Goal: Task Accomplishment & Management: Use online tool/utility

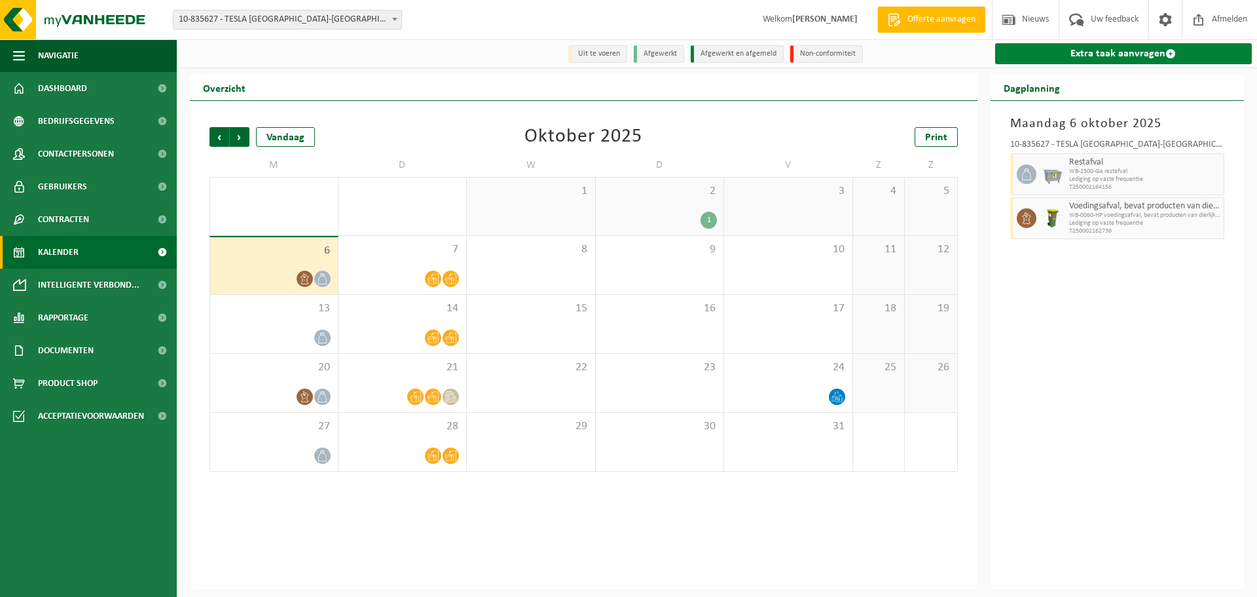
click at [1134, 53] on link "Extra taak aanvragen" at bounding box center [1123, 53] width 257 height 21
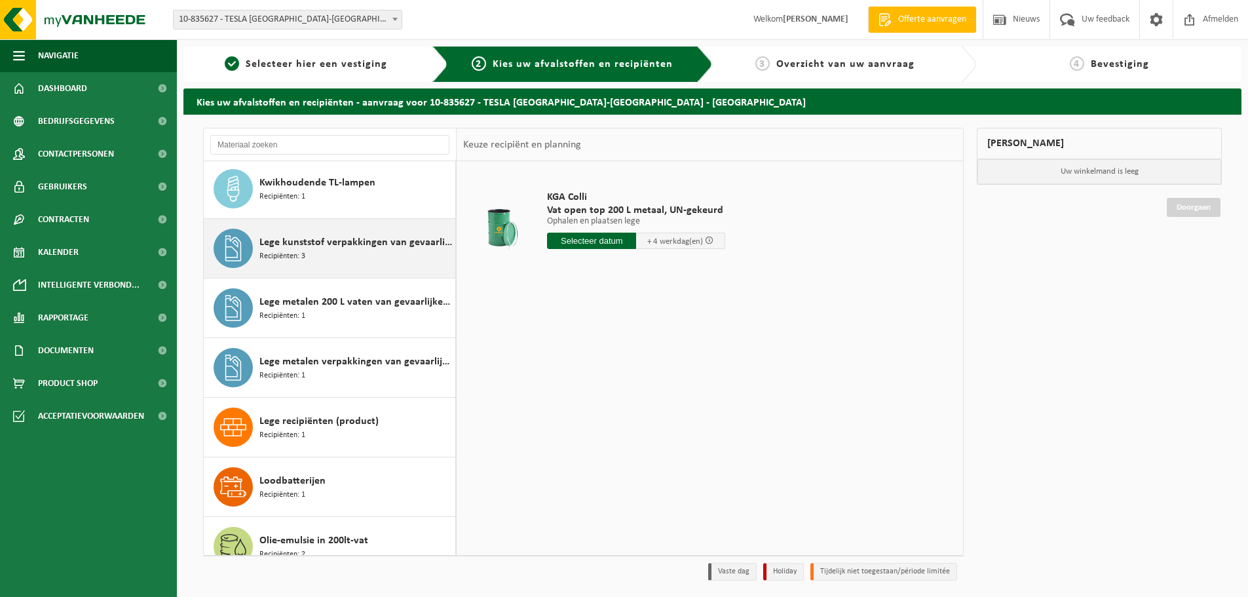
scroll to position [851, 0]
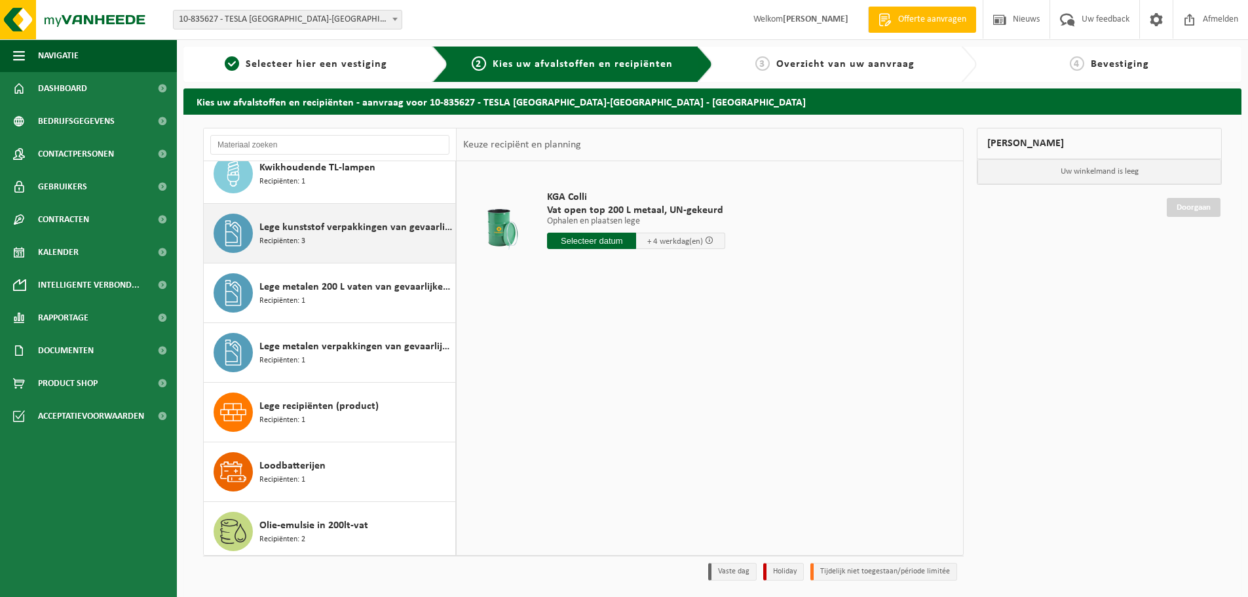
click at [390, 241] on div "Lege kunststof verpakkingen van gevaarlijke stoffen Recipiënten: 3" at bounding box center [355, 233] width 193 height 39
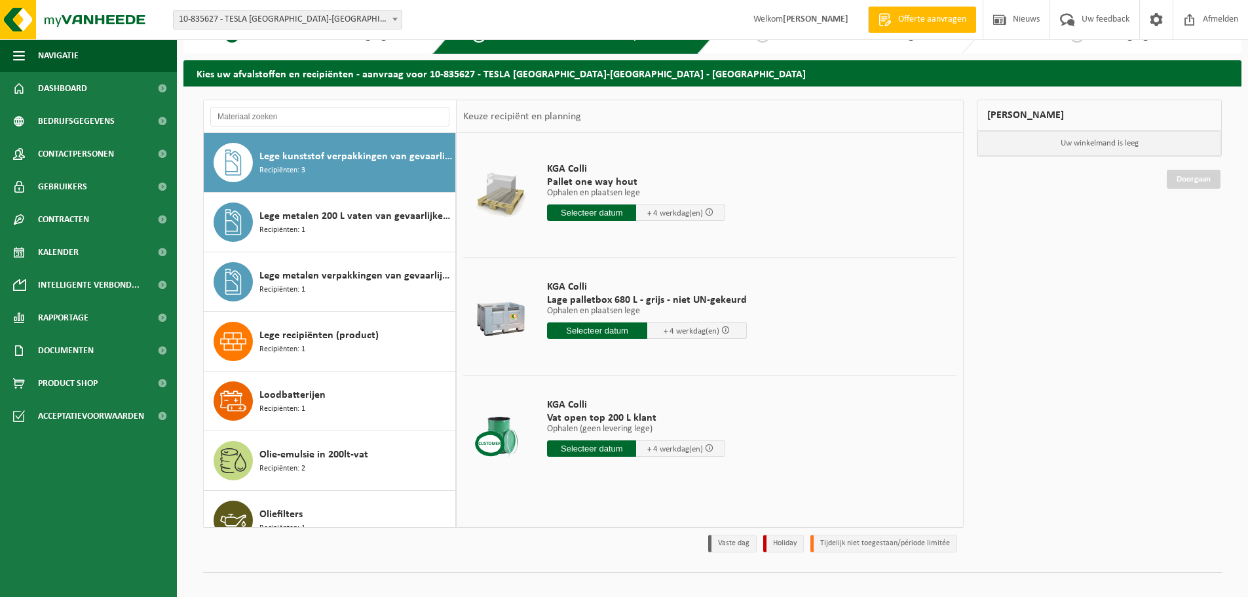
scroll to position [43, 0]
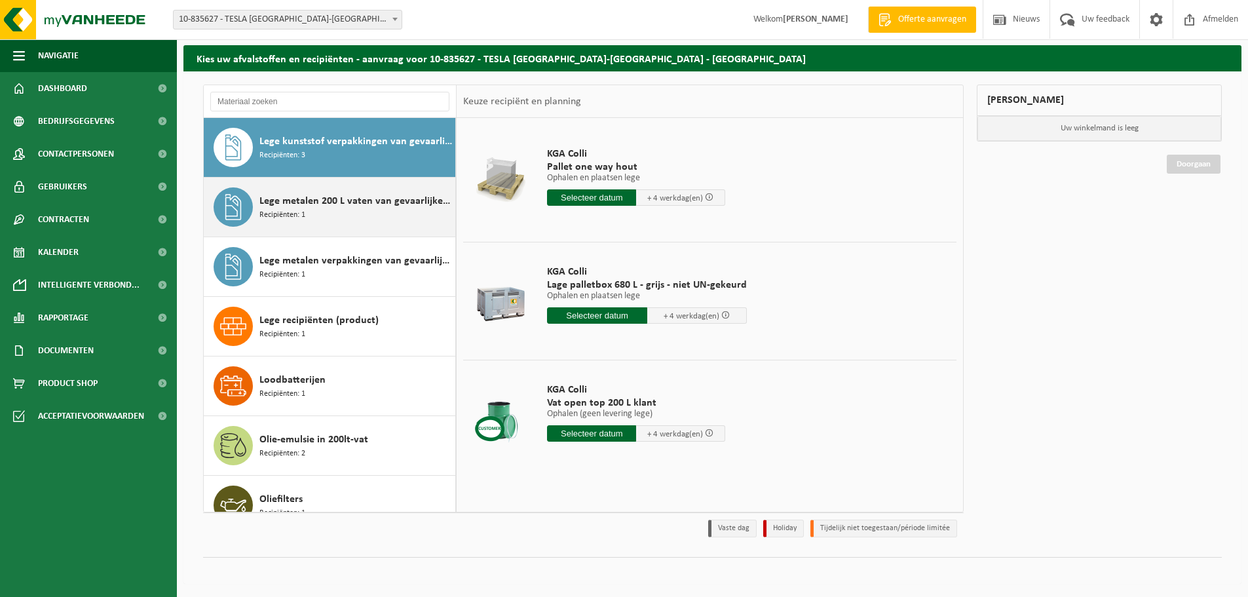
click at [355, 210] on div "Lege metalen 200 L vaten van gevaarlijke producten Recipiënten: 1" at bounding box center [355, 206] width 193 height 39
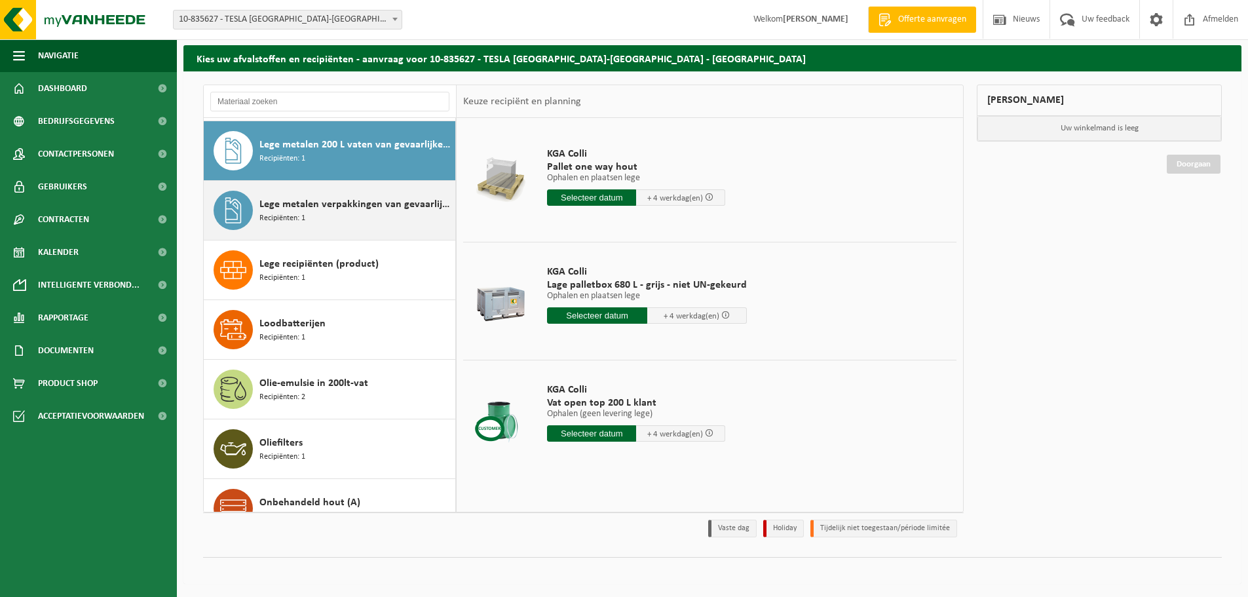
scroll to position [954, 0]
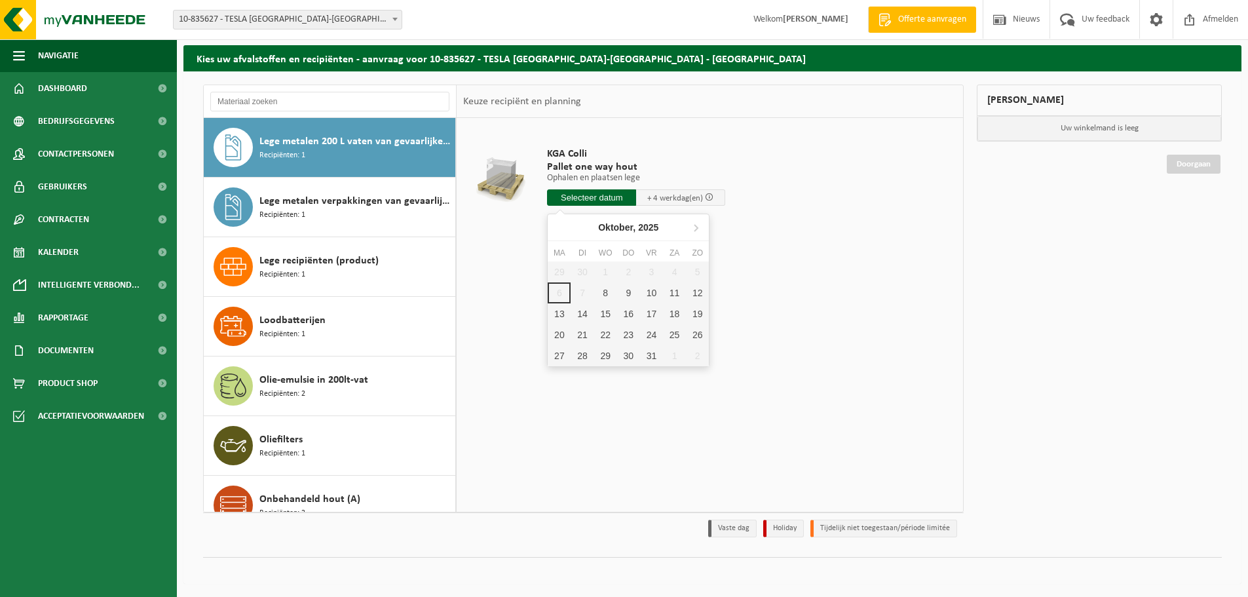
click at [601, 199] on input "text" at bounding box center [591, 197] width 89 height 16
click at [606, 296] on div "8" at bounding box center [605, 292] width 23 height 21
type input "Van 2025-10-08"
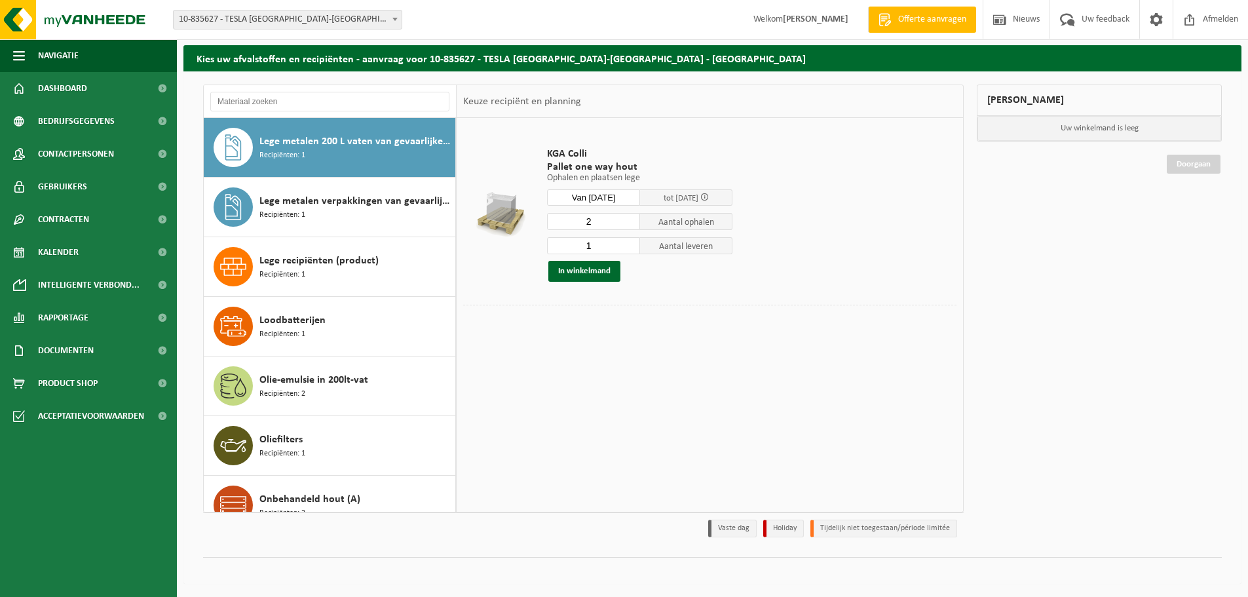
type input "2"
click at [631, 219] on input "2" at bounding box center [593, 221] width 93 height 17
type input "0"
click at [631, 250] on input "0" at bounding box center [593, 245] width 93 height 17
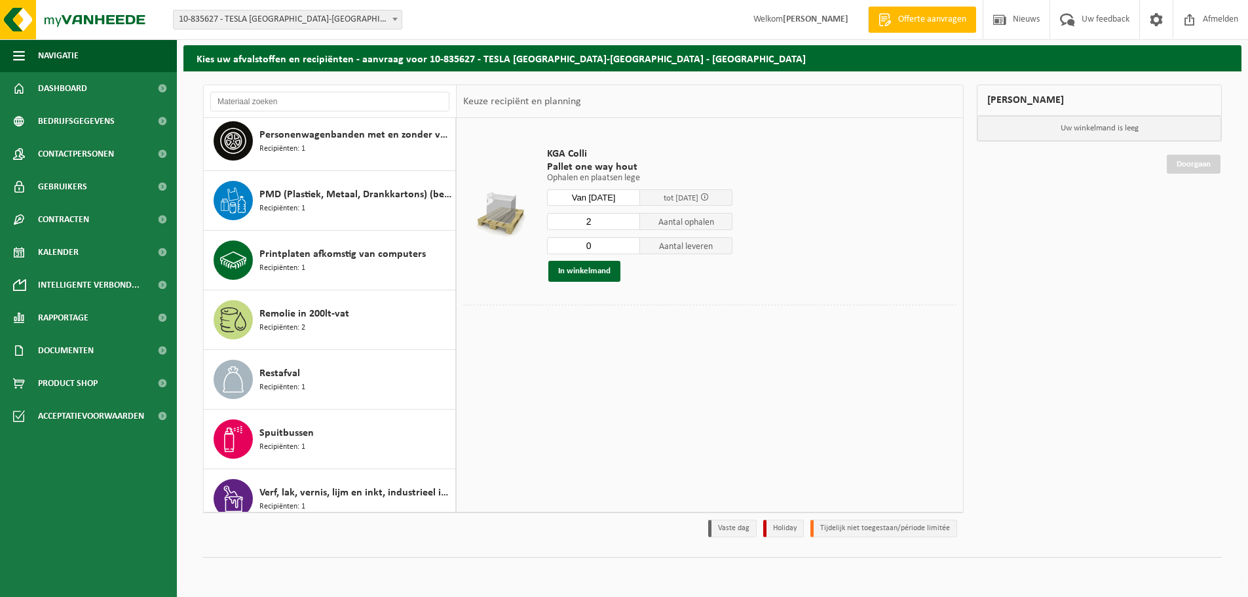
scroll to position [1412, 0]
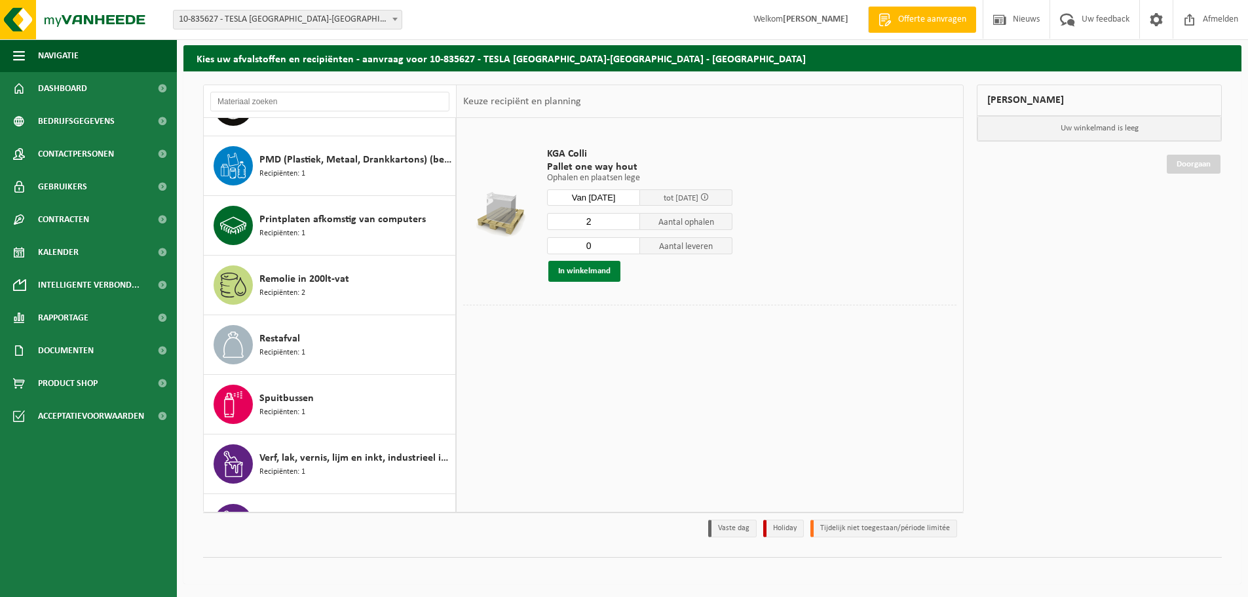
click at [559, 273] on button "In winkelmand" at bounding box center [584, 271] width 72 height 21
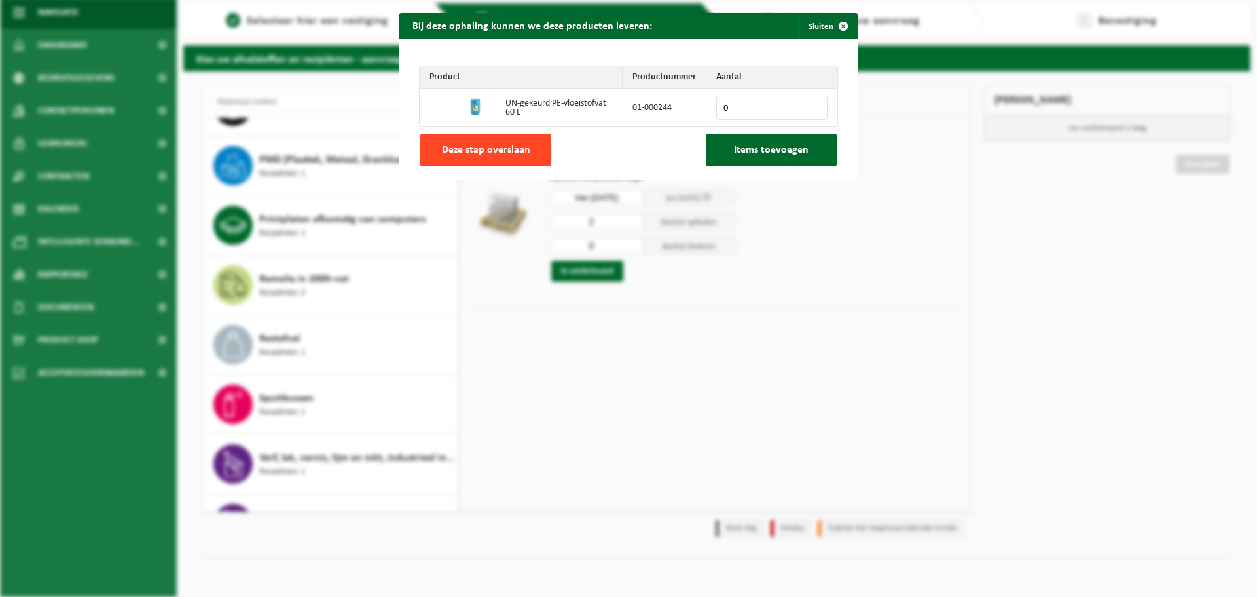
click at [522, 158] on button "Deze stap overslaan" at bounding box center [485, 150] width 131 height 33
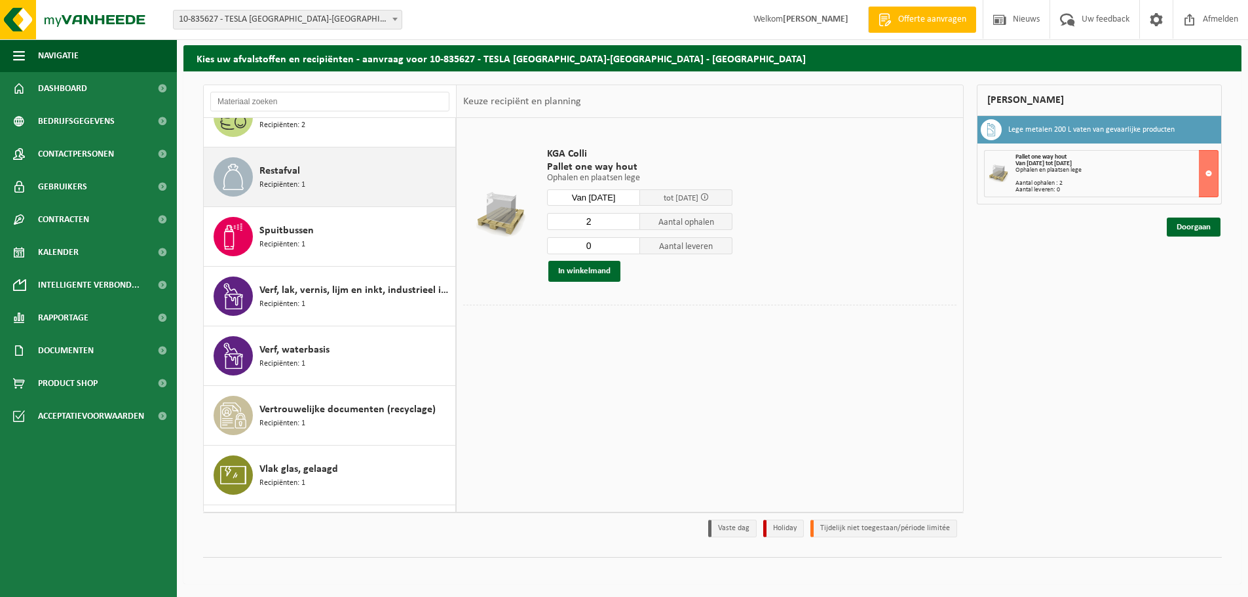
scroll to position [1632, 0]
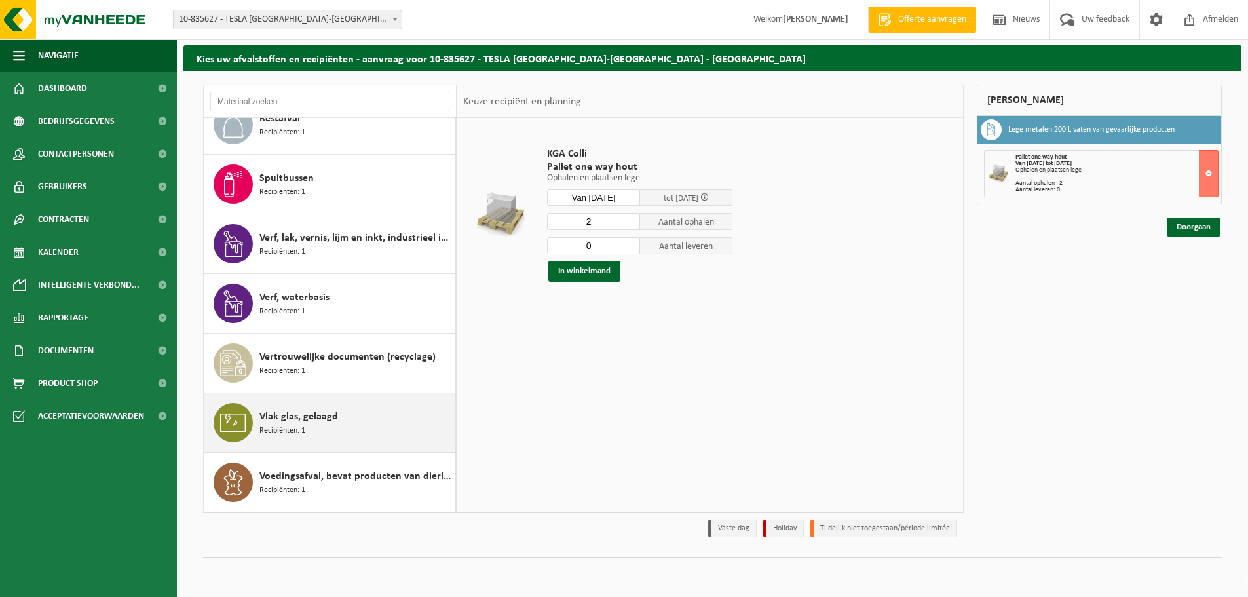
click at [366, 414] on div "Vlak glas, gelaagd Recipiënten: 1" at bounding box center [355, 422] width 193 height 39
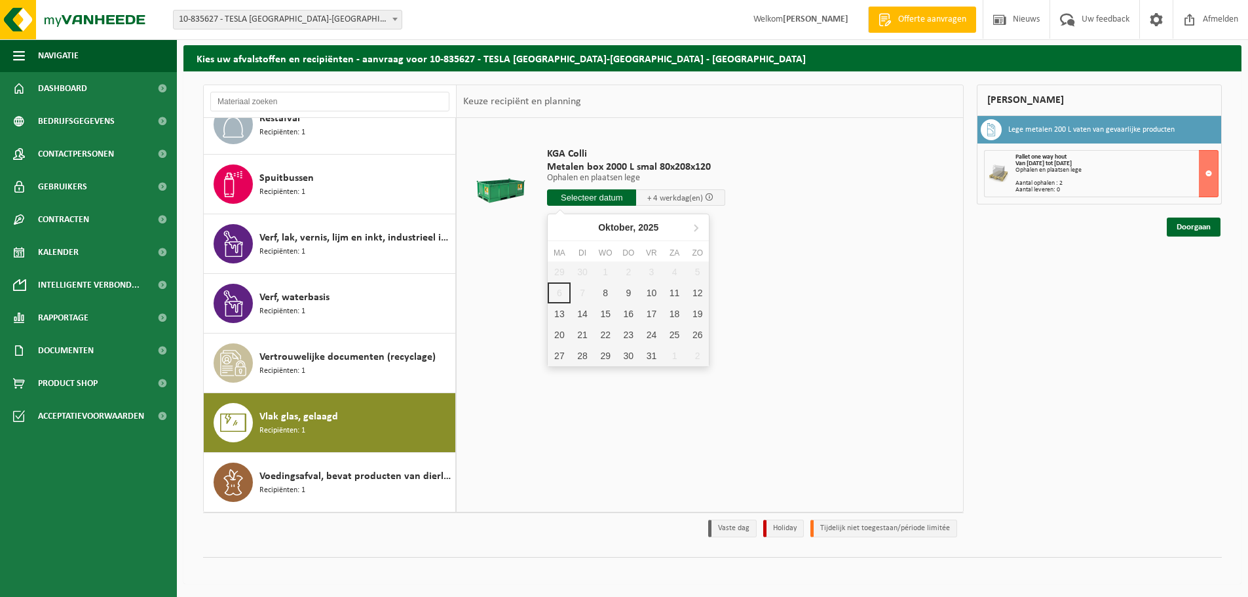
click at [610, 199] on input "text" at bounding box center [591, 197] width 89 height 16
click at [608, 288] on div "8" at bounding box center [605, 292] width 23 height 21
type input "Van 2025-10-08"
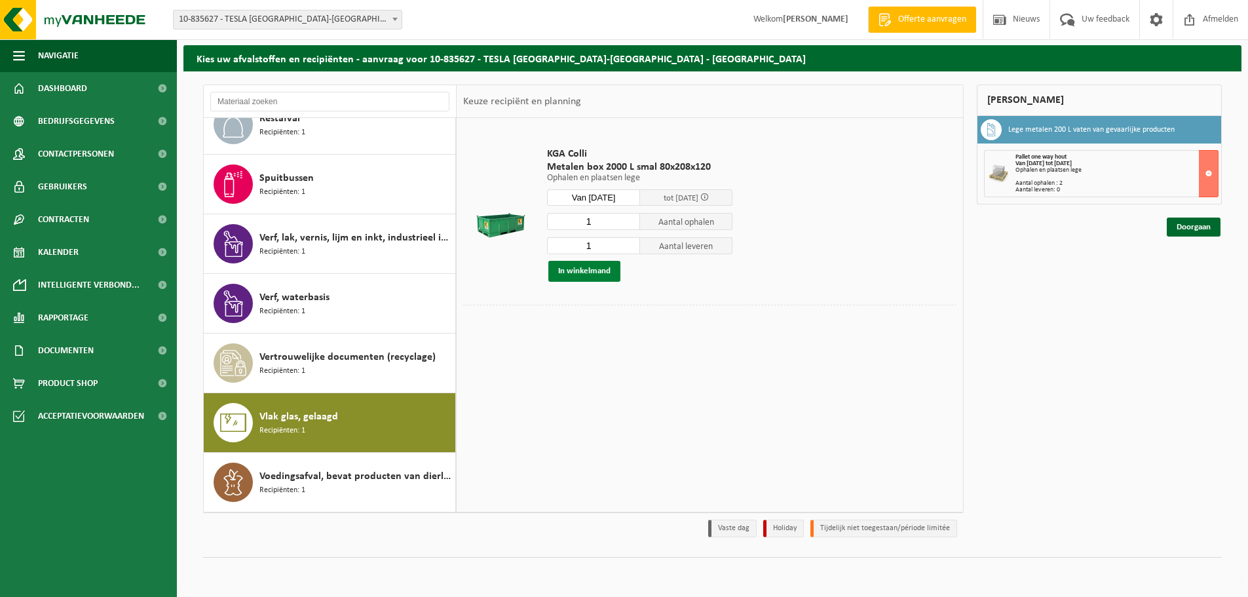
click at [602, 271] on button "In winkelmand" at bounding box center [584, 271] width 72 height 21
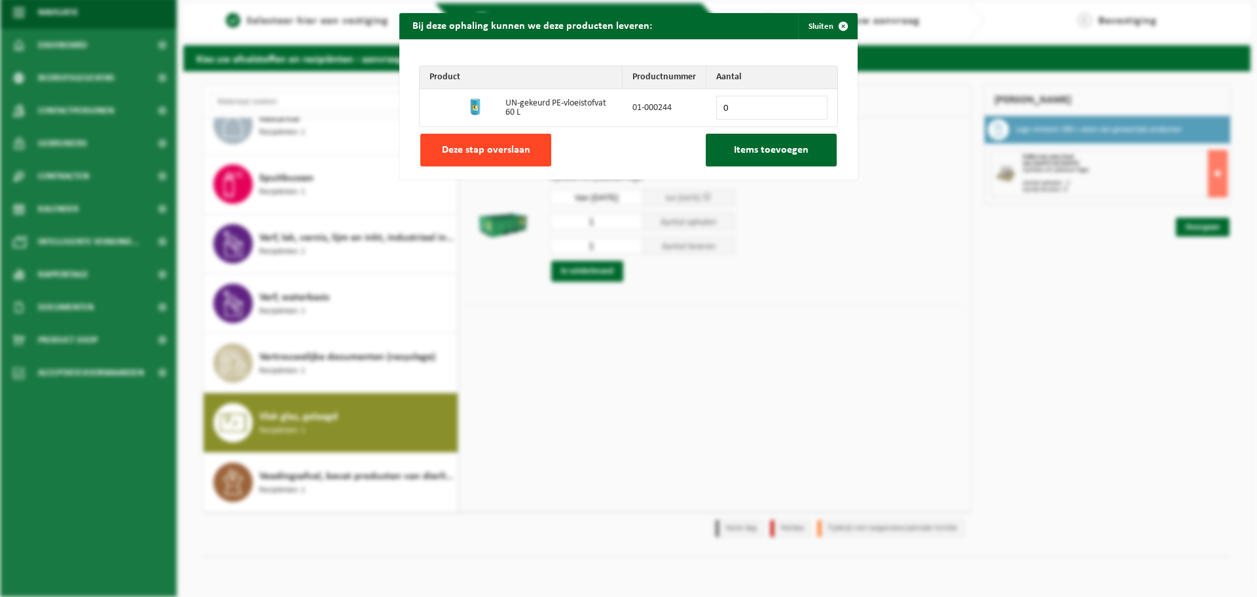
click at [520, 148] on span "Deze stap overslaan" at bounding box center [486, 150] width 88 height 10
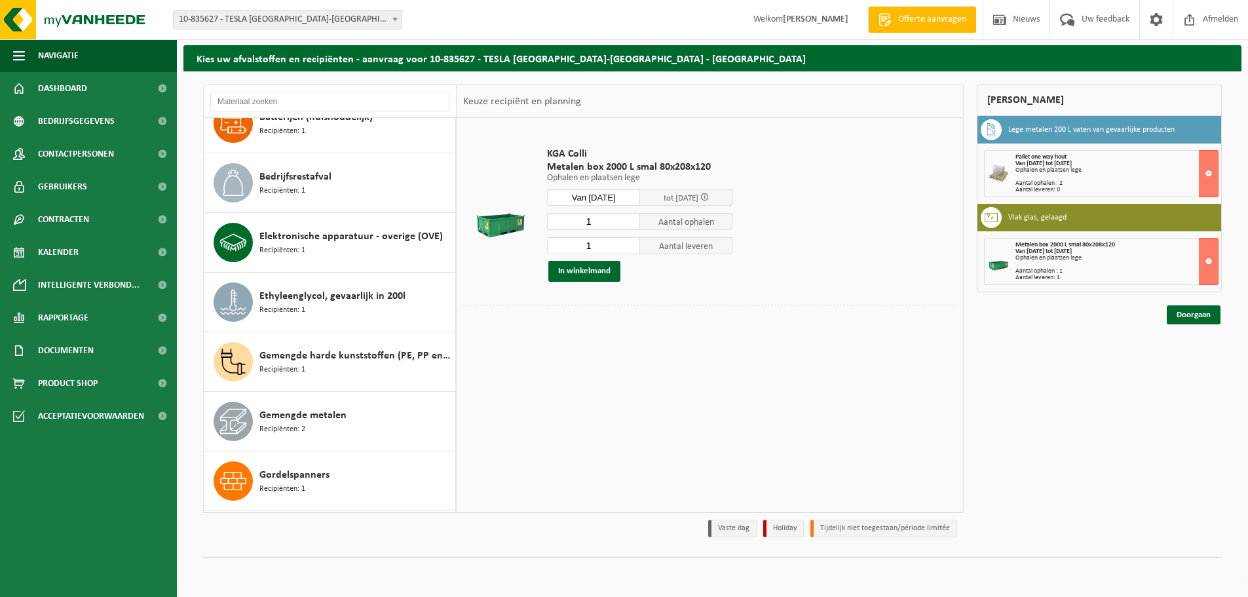
scroll to position [0, 0]
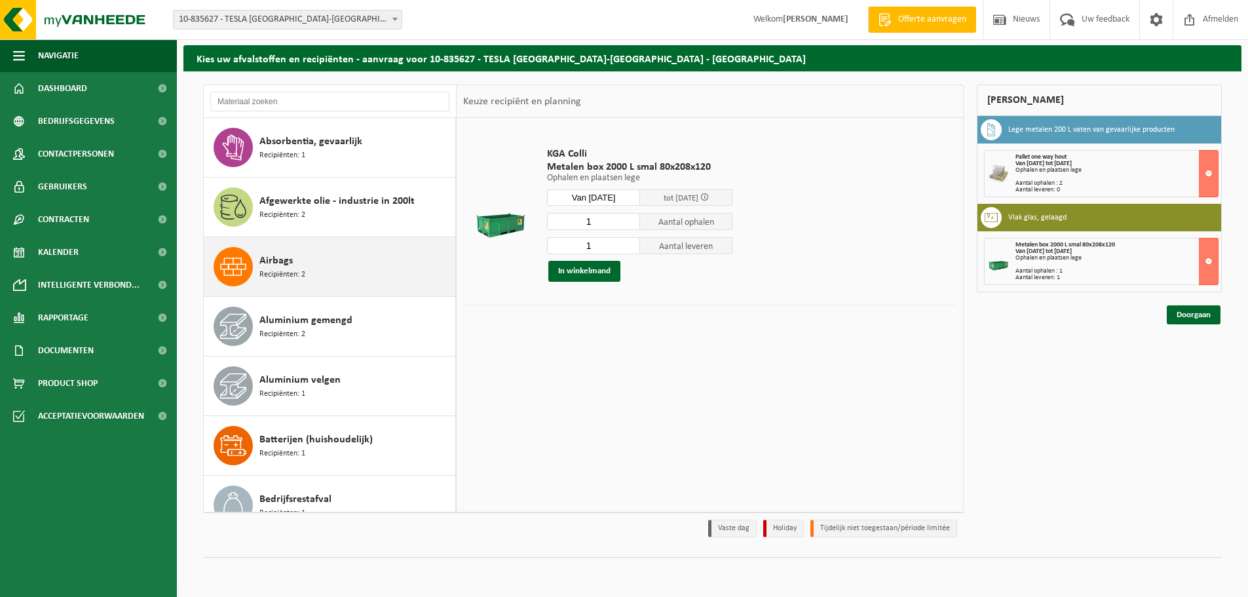
click at [386, 274] on div "Airbags Recipiënten: 2" at bounding box center [355, 266] width 193 height 39
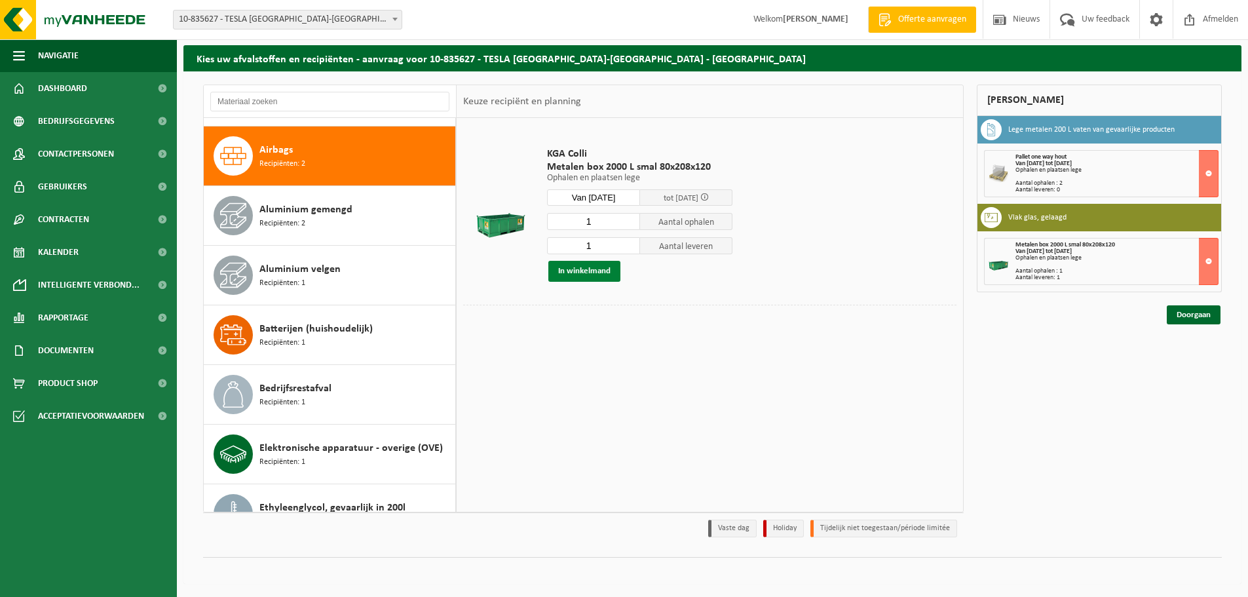
scroll to position [119, 0]
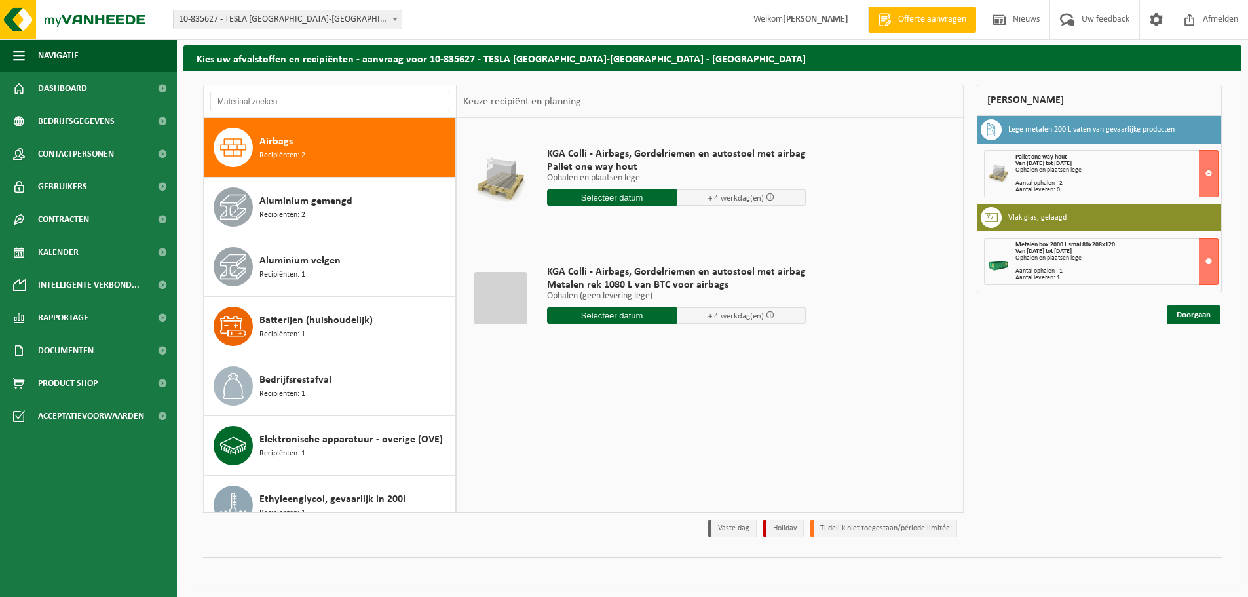
click at [623, 194] on input "text" at bounding box center [612, 197] width 130 height 16
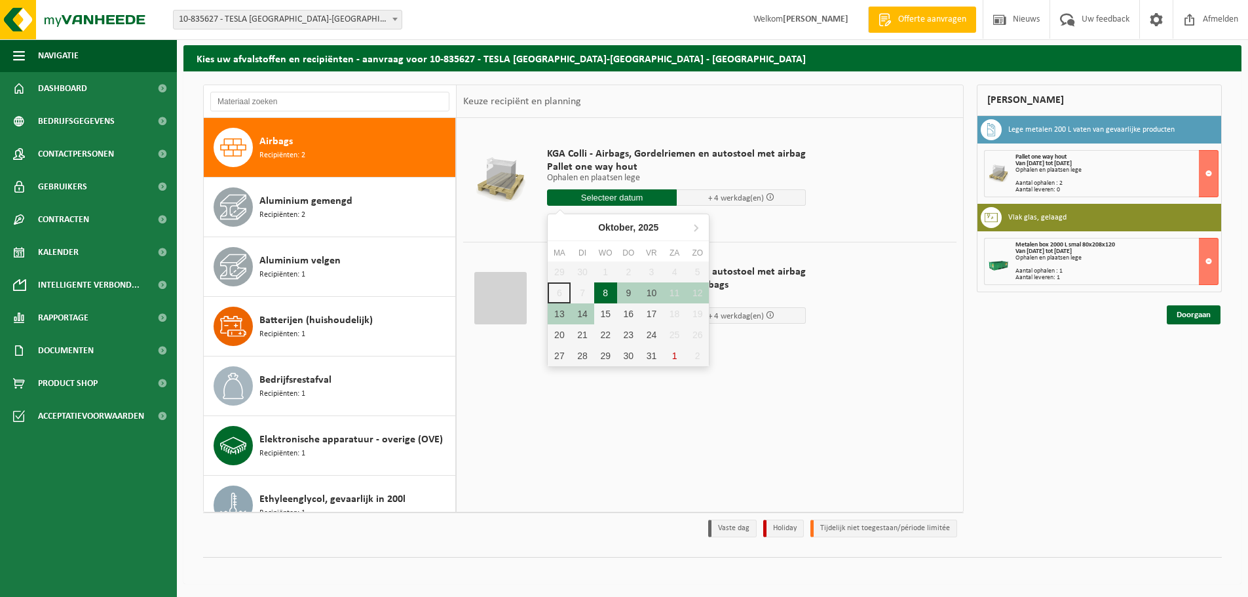
click at [608, 286] on div "8" at bounding box center [605, 292] width 23 height 21
type input "Van 2025-10-08"
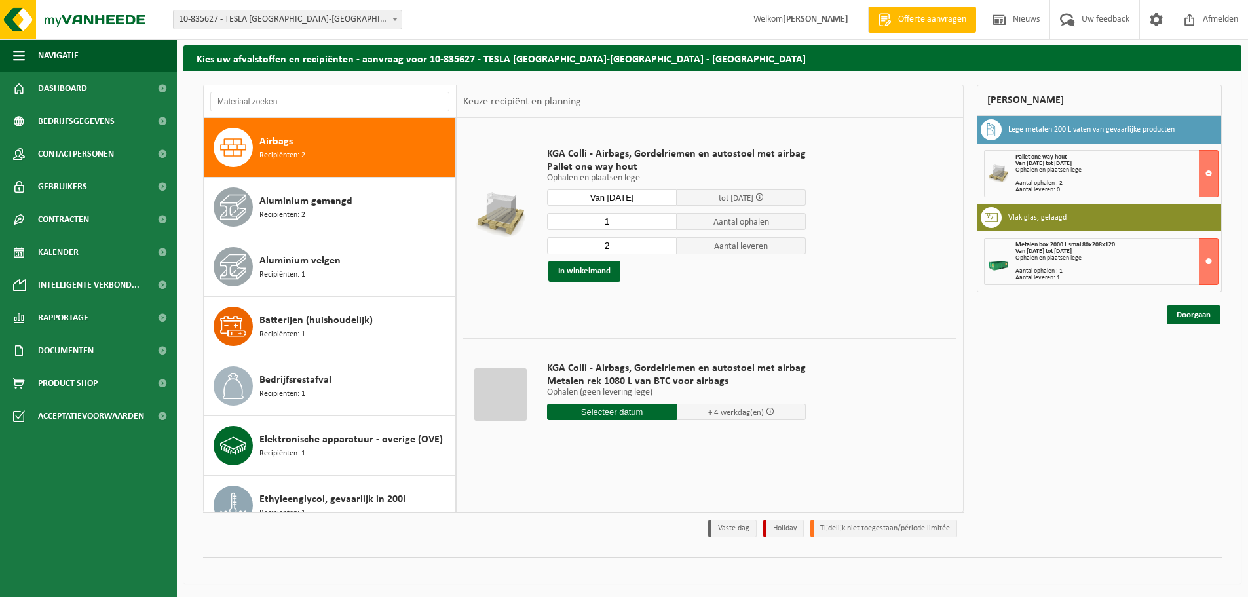
type input "1"
click at [665, 223] on input "1" at bounding box center [612, 221] width 130 height 17
click at [661, 250] on input "1" at bounding box center [612, 245] width 130 height 17
type input "0"
click at [661, 250] on input "0" at bounding box center [612, 245] width 130 height 17
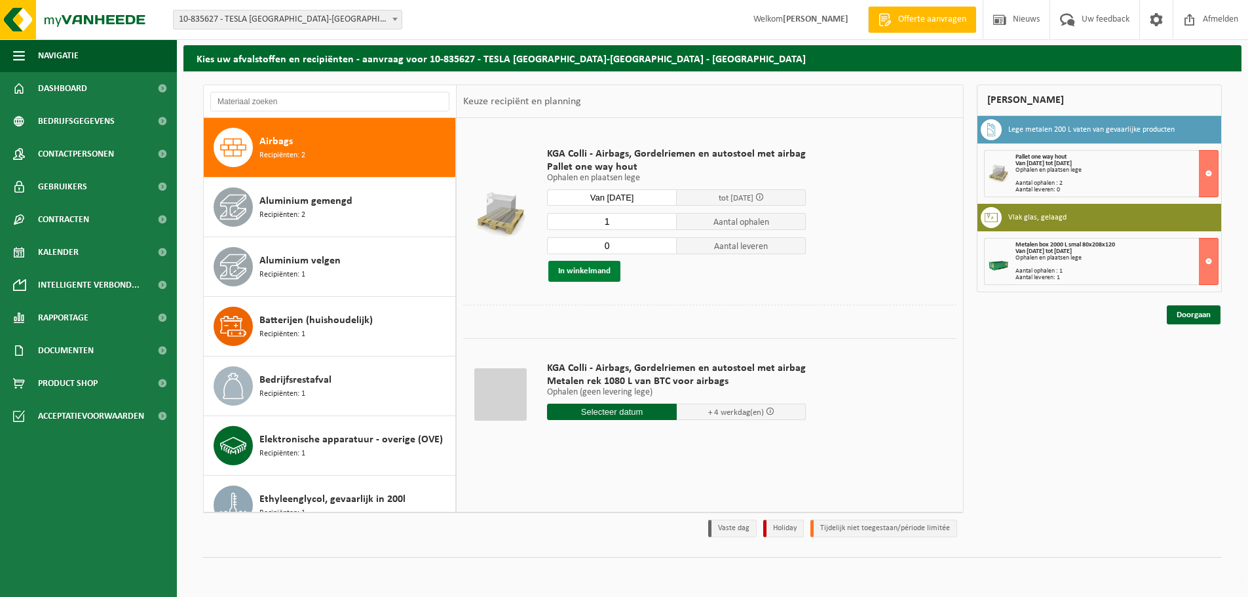
click at [605, 272] on button "In winkelmand" at bounding box center [584, 271] width 72 height 21
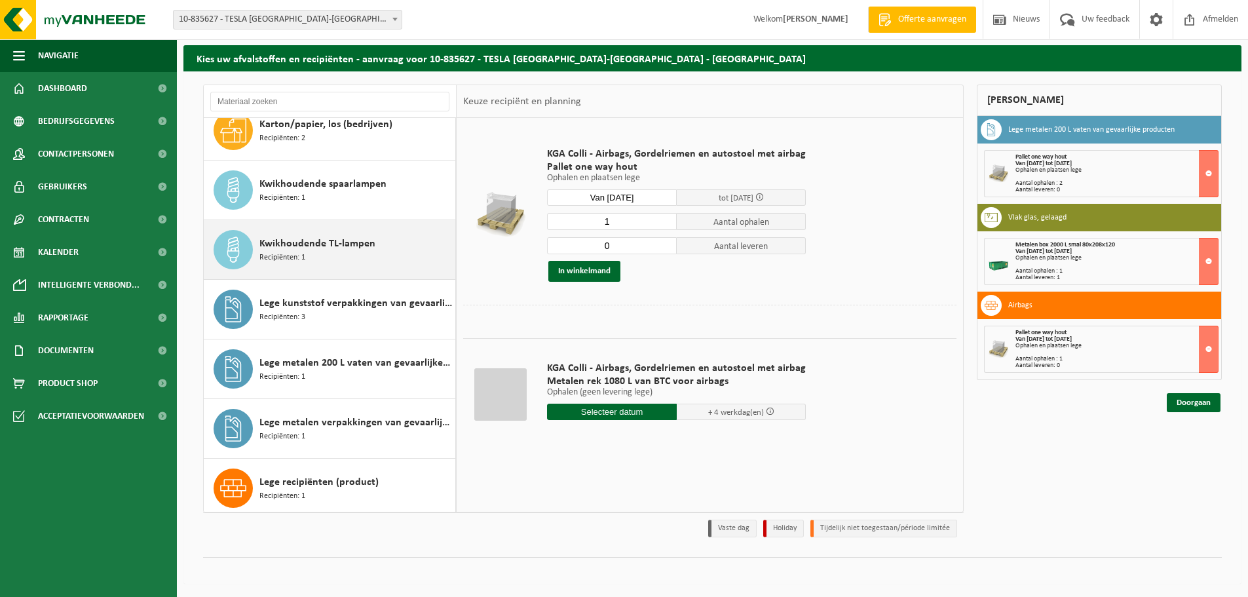
scroll to position [774, 0]
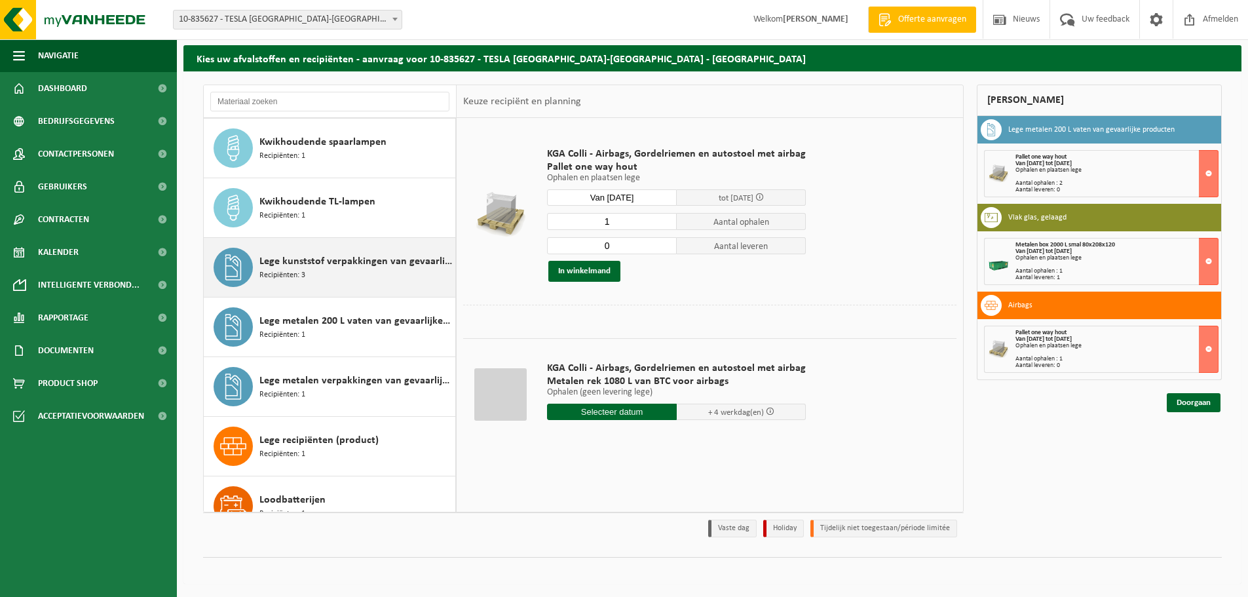
click at [375, 256] on span "Lege kunststof verpakkingen van gevaarlijke stoffen" at bounding box center [355, 261] width 193 height 16
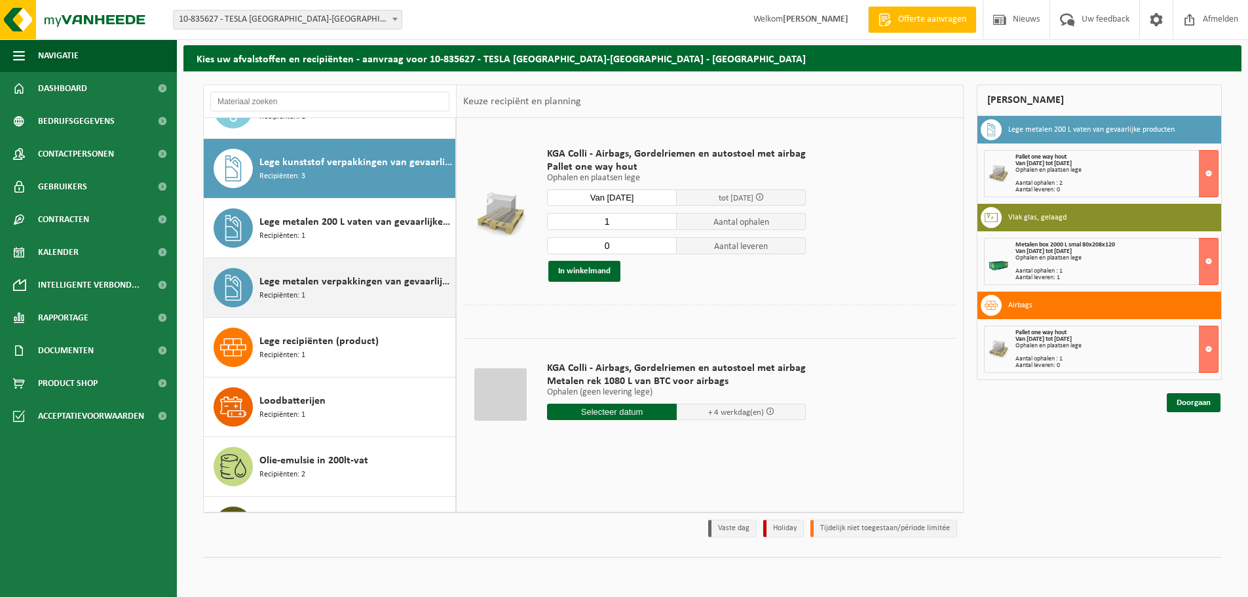
scroll to position [894, 0]
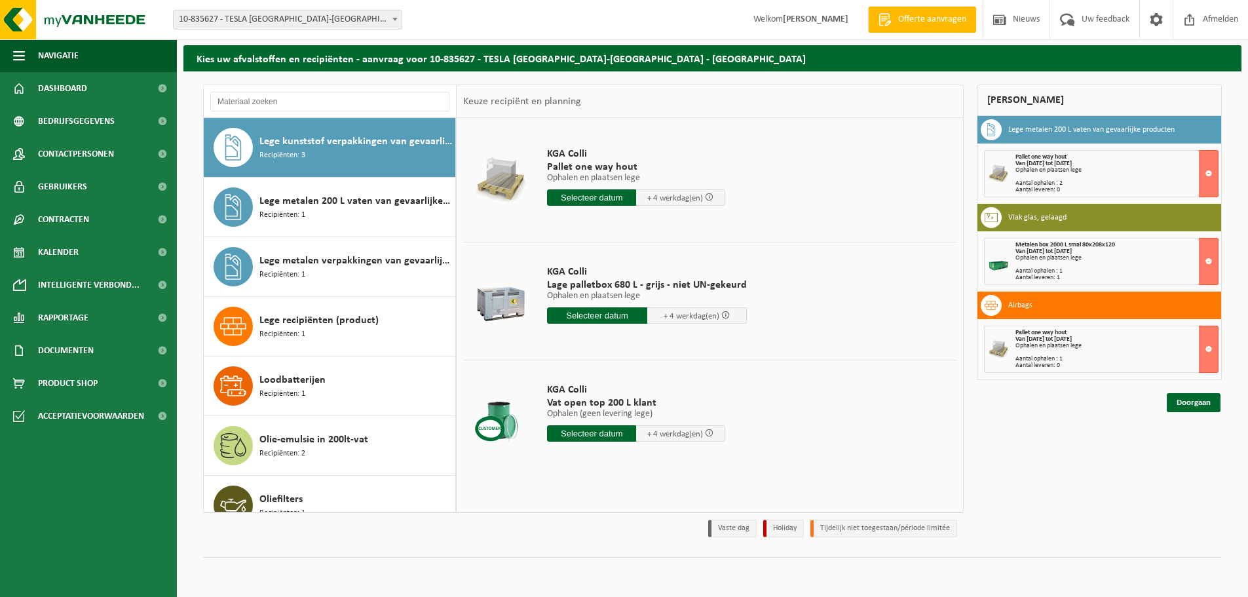
click at [586, 198] on input "text" at bounding box center [591, 197] width 89 height 16
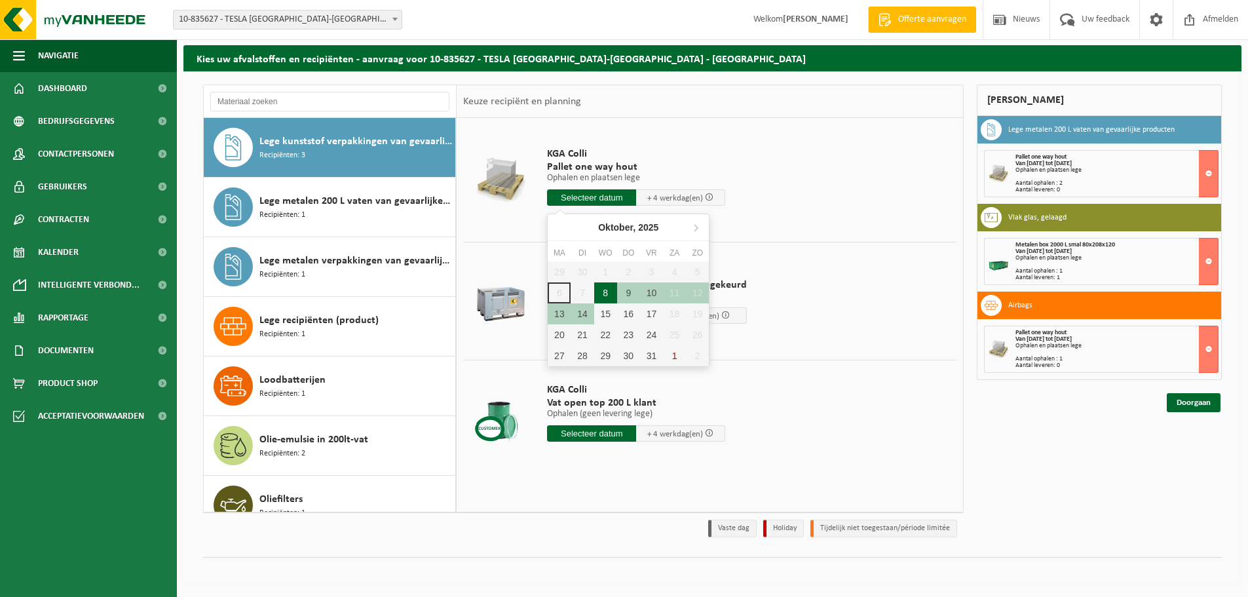
click at [605, 289] on div "8" at bounding box center [605, 292] width 23 height 21
type input "Van 2025-10-08"
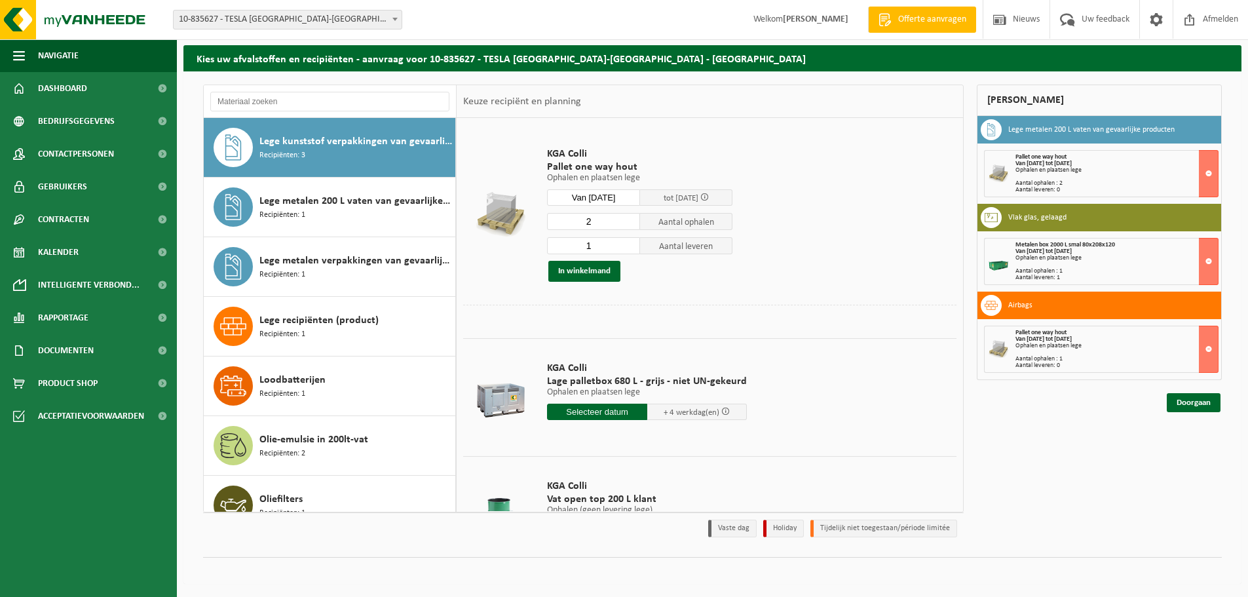
type input "2"
click at [627, 217] on input "2" at bounding box center [593, 221] width 93 height 17
type input "0"
click at [627, 250] on input "0" at bounding box center [593, 245] width 93 height 17
type input "1"
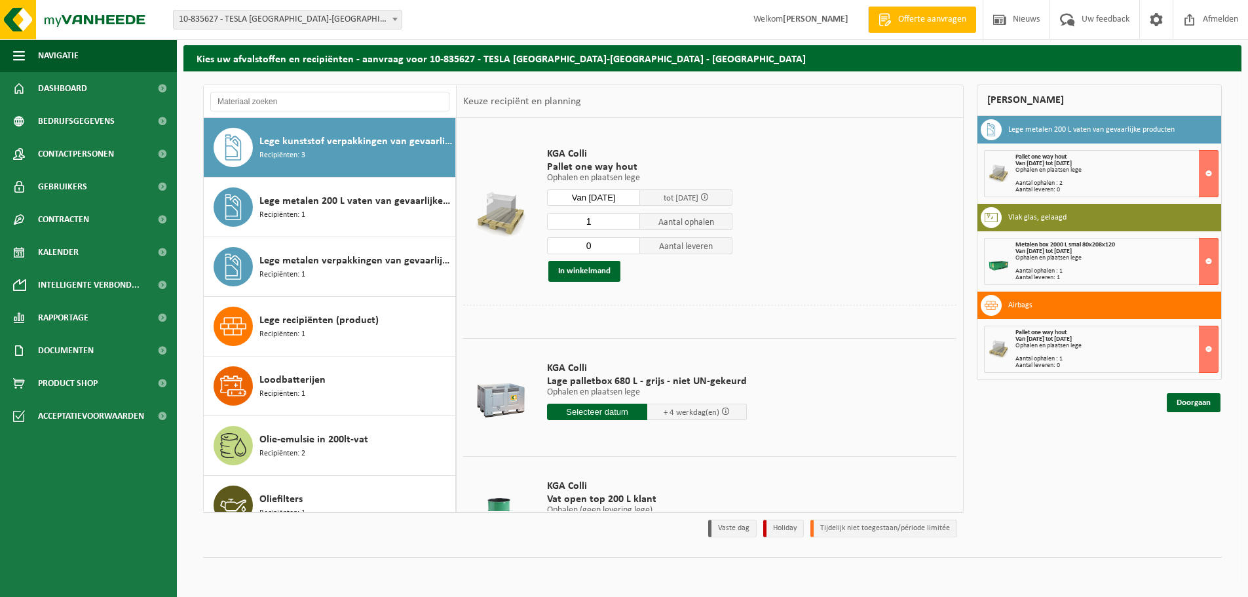
click at [627, 224] on input "1" at bounding box center [593, 221] width 93 height 17
click at [1164, 162] on div "Van [DATE] tot [DATE]" at bounding box center [1116, 163] width 202 height 7
click at [1204, 164] on button at bounding box center [1209, 173] width 20 height 47
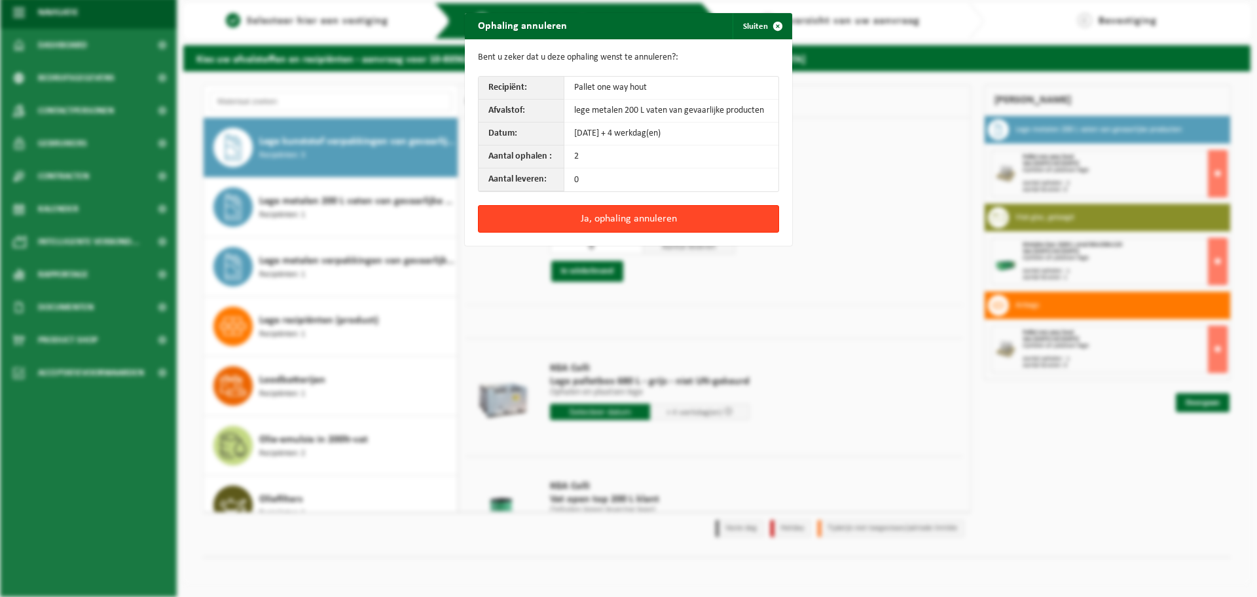
click at [633, 217] on button "Ja, ophaling annuleren" at bounding box center [628, 219] width 301 height 28
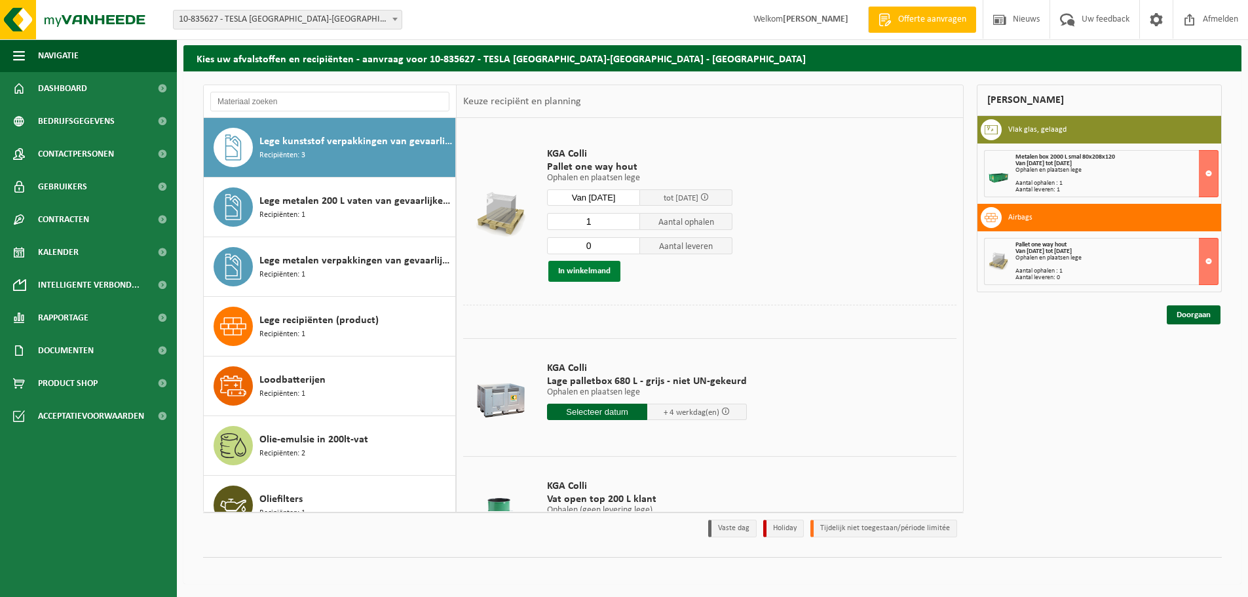
click at [596, 270] on button "In winkelmand" at bounding box center [584, 271] width 72 height 21
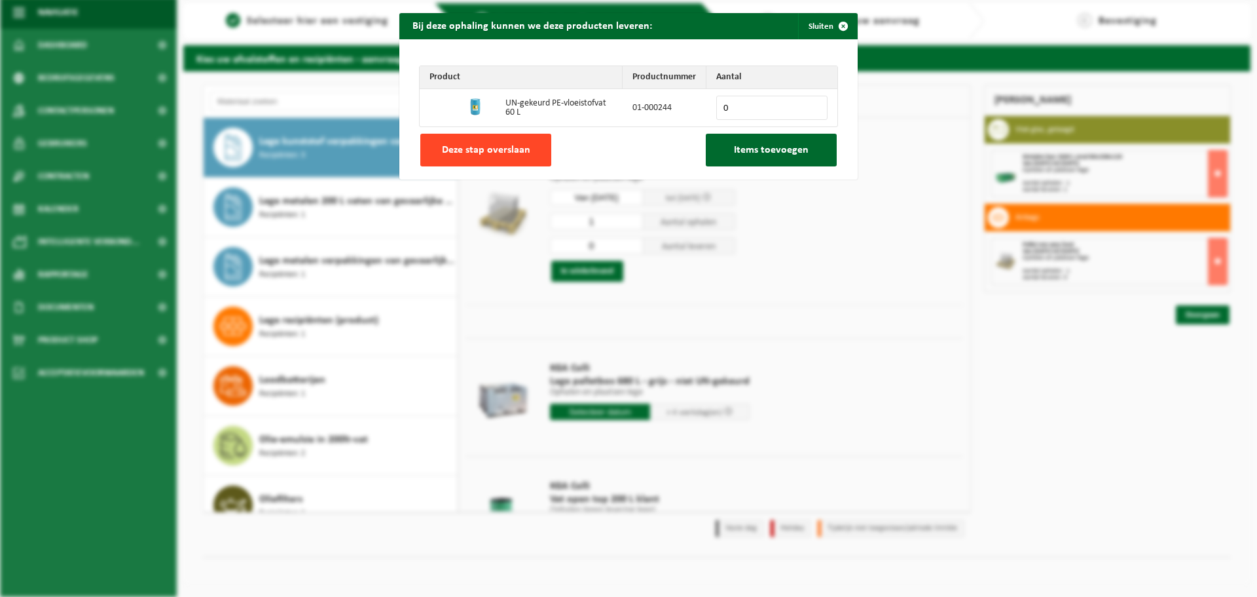
click at [517, 153] on span "Deze stap overslaan" at bounding box center [486, 150] width 88 height 10
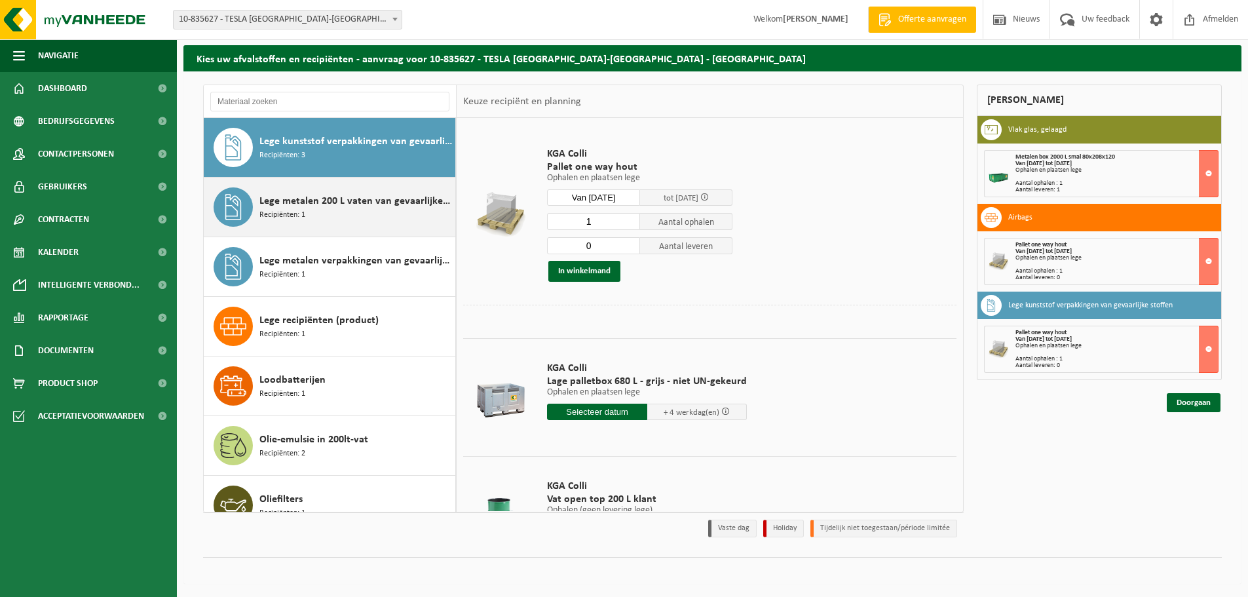
click at [377, 212] on div "Lege metalen 200 L vaten van gevaarlijke producten Recipiënten: 1" at bounding box center [355, 206] width 193 height 39
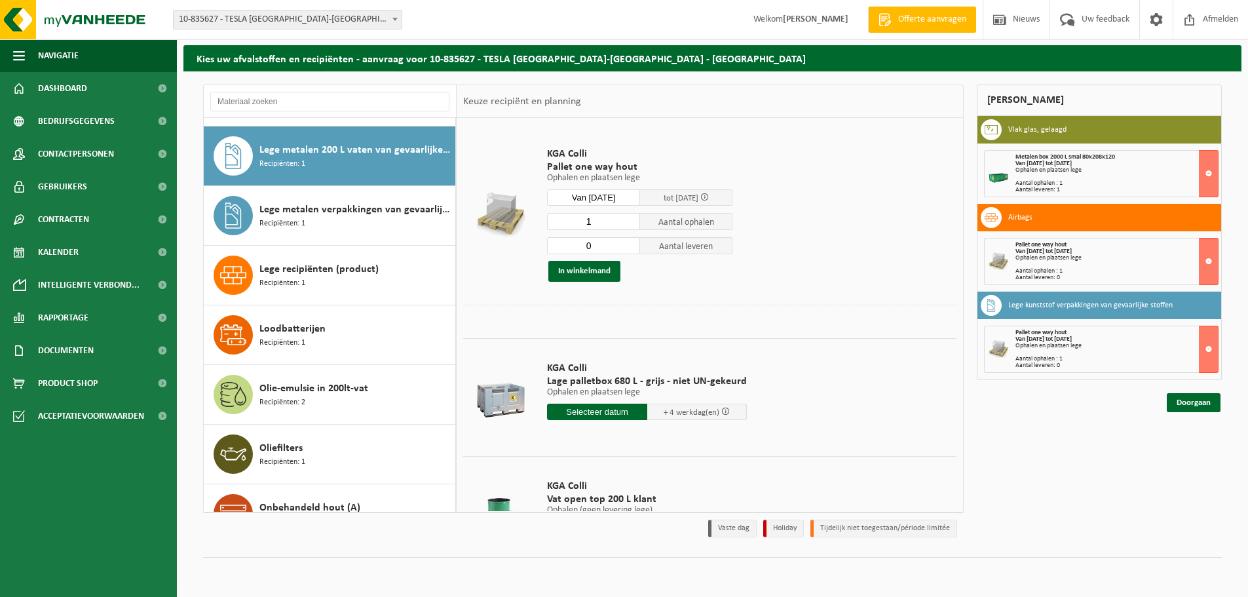
scroll to position [954, 0]
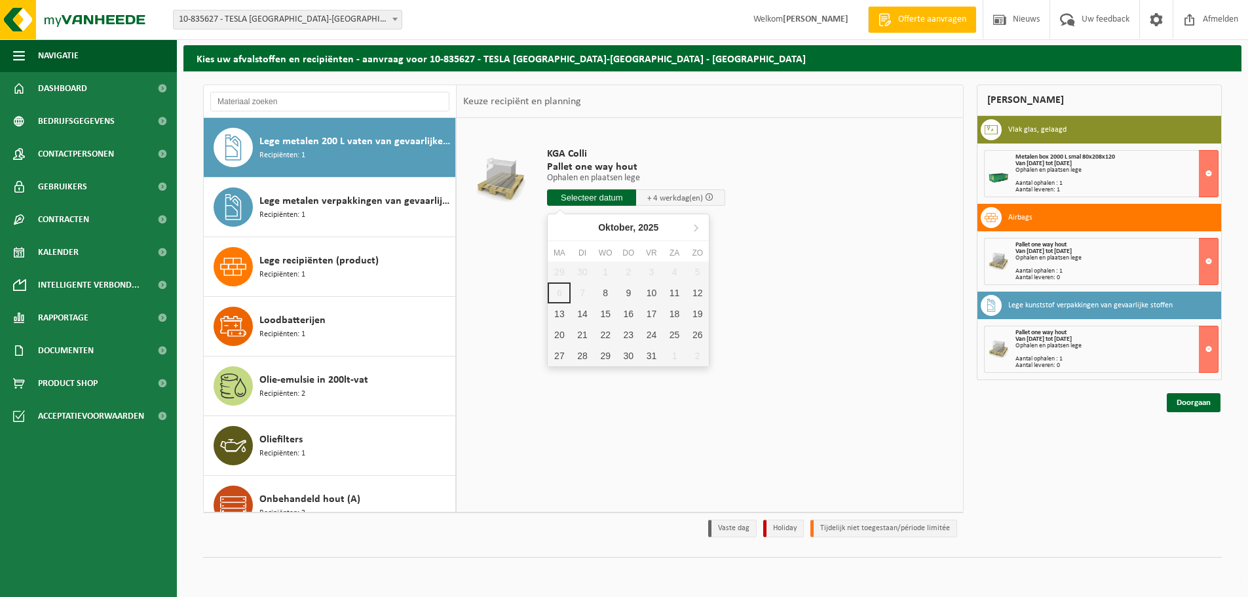
click at [620, 197] on input "text" at bounding box center [591, 197] width 89 height 16
click at [600, 292] on div "8" at bounding box center [605, 292] width 23 height 21
type input "Van 2025-10-08"
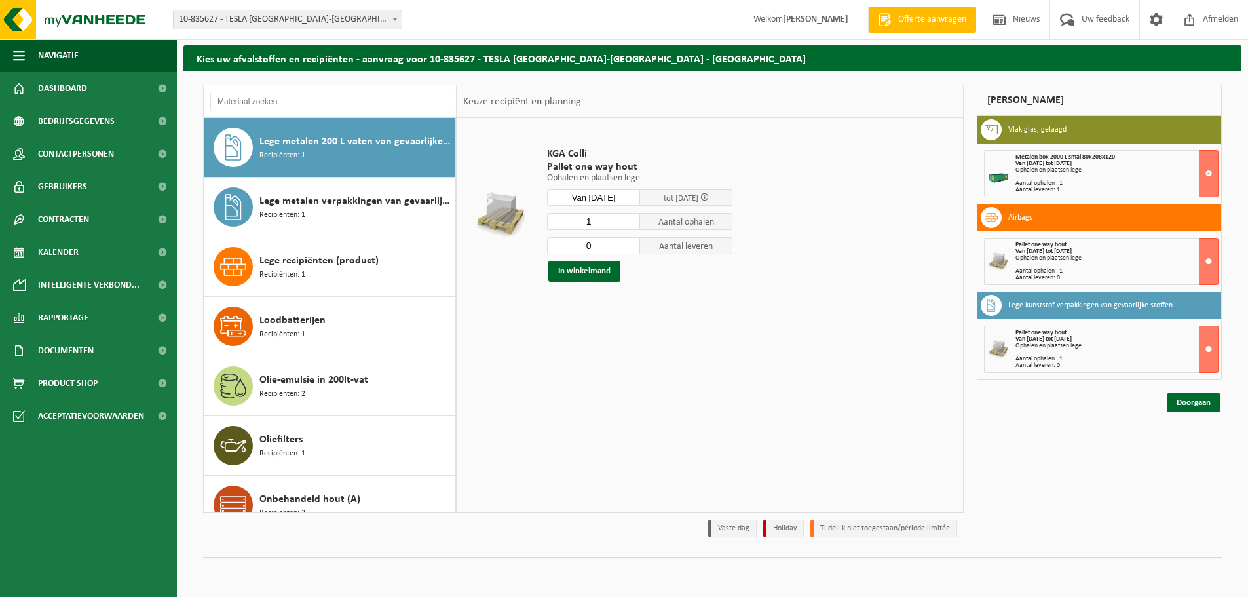
type input "0"
click at [630, 250] on input "0" at bounding box center [593, 245] width 93 height 17
click at [597, 272] on button "In winkelmand" at bounding box center [584, 271] width 72 height 21
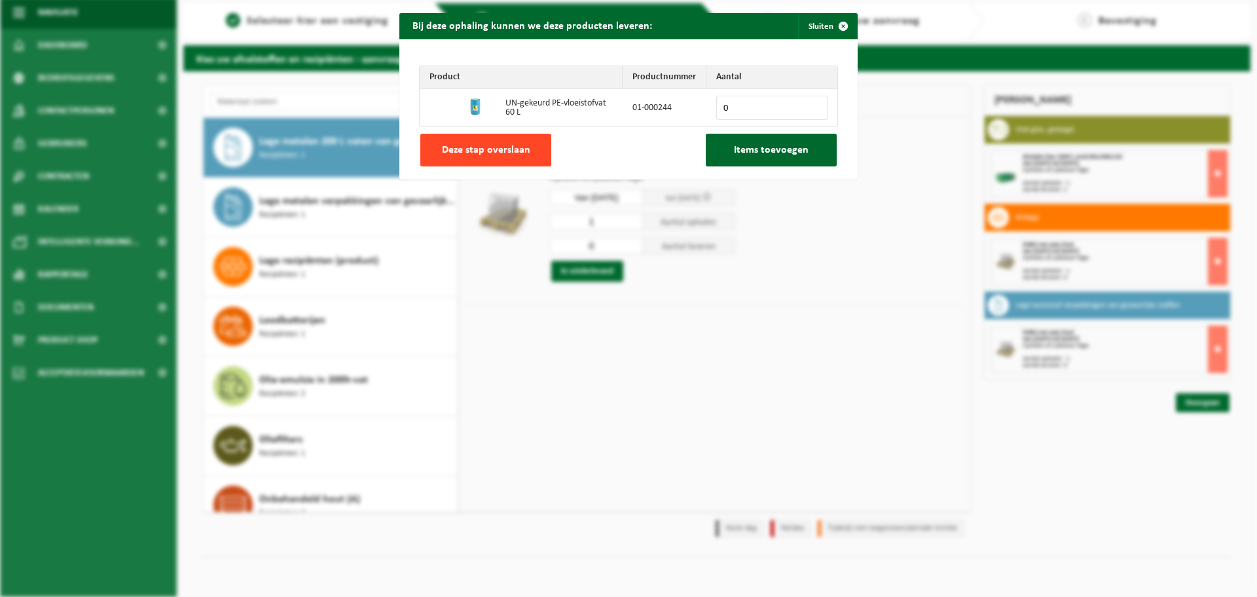
click at [515, 149] on span "Deze stap overslaan" at bounding box center [486, 150] width 88 height 10
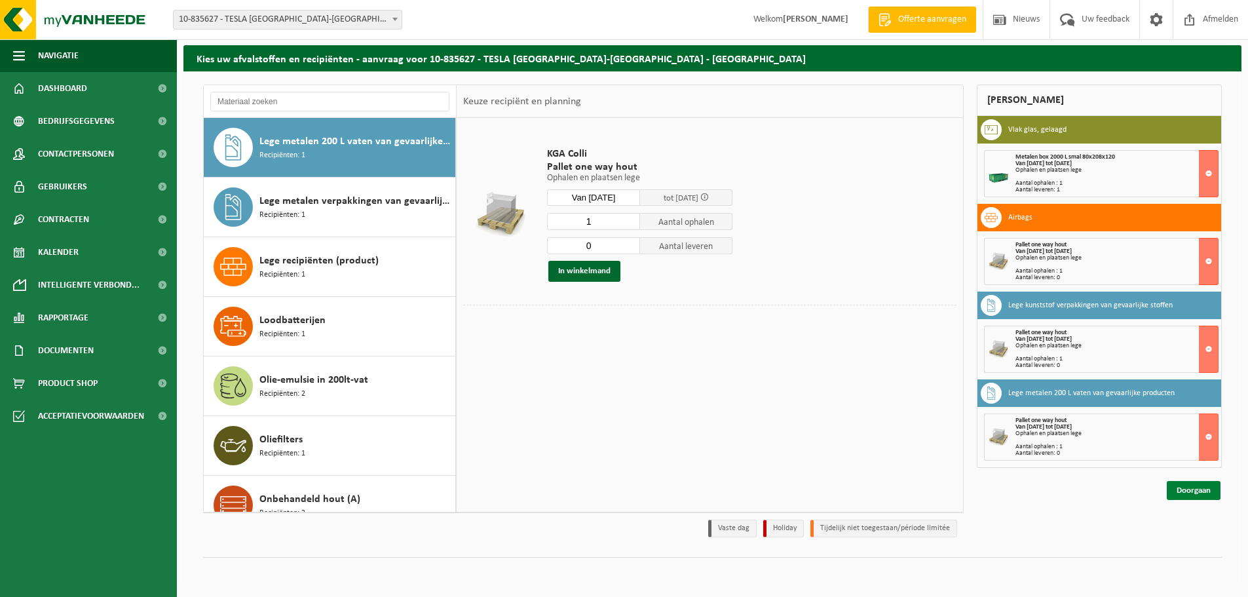
click at [1199, 488] on link "Doorgaan" at bounding box center [1193, 490] width 54 height 19
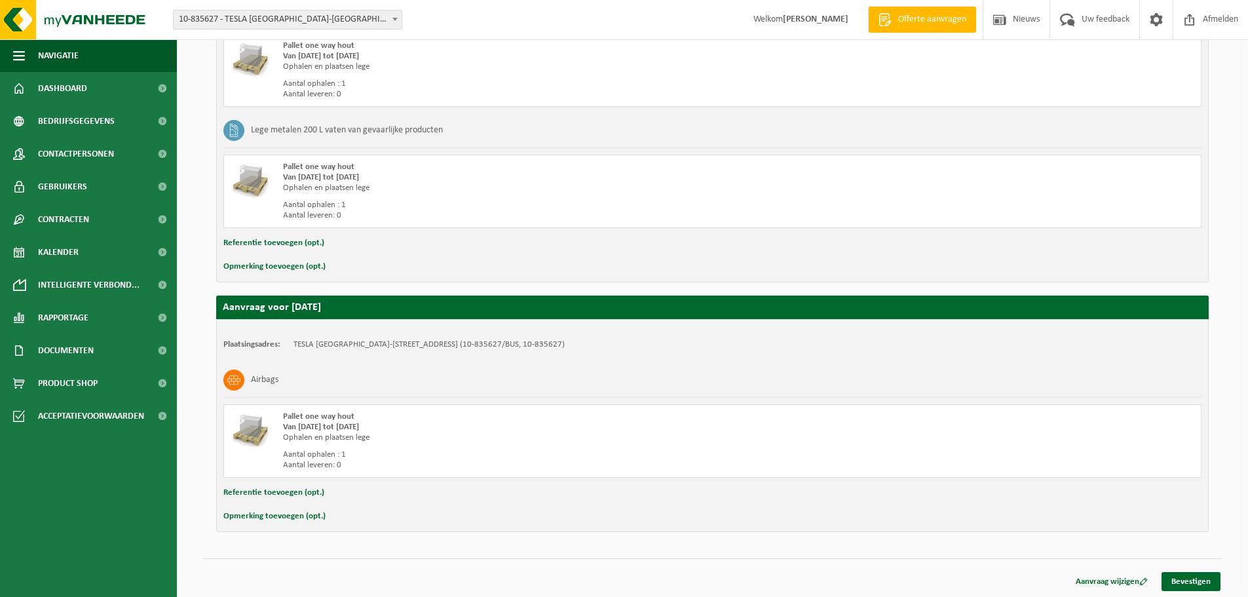
scroll to position [468, 0]
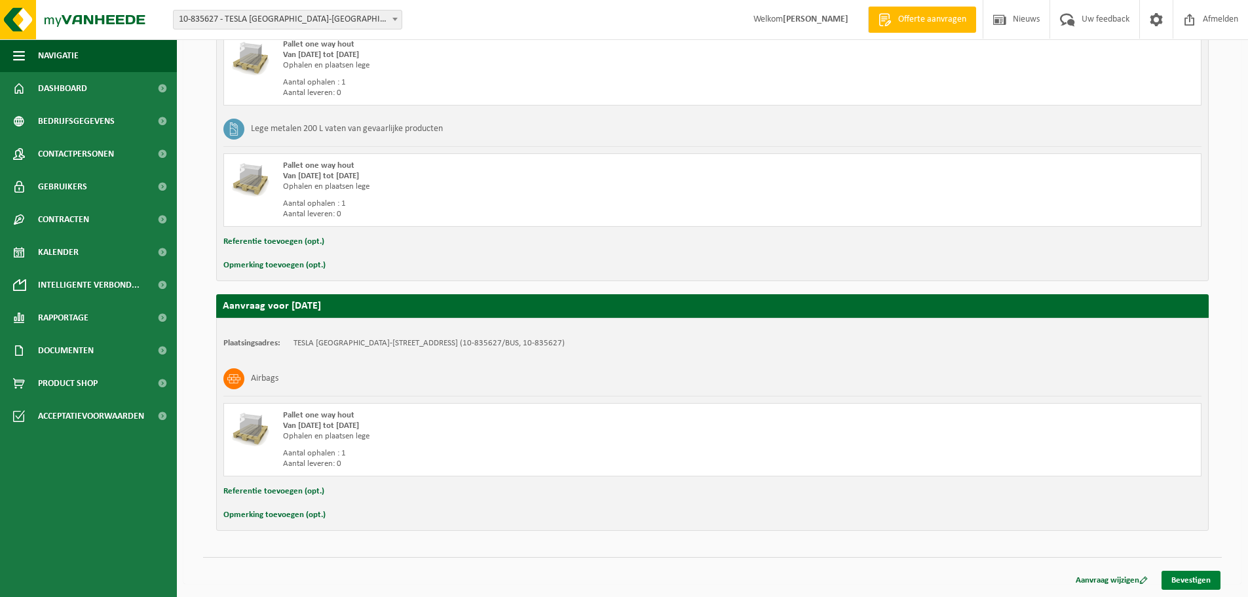
click at [1191, 583] on link "Bevestigen" at bounding box center [1190, 579] width 59 height 19
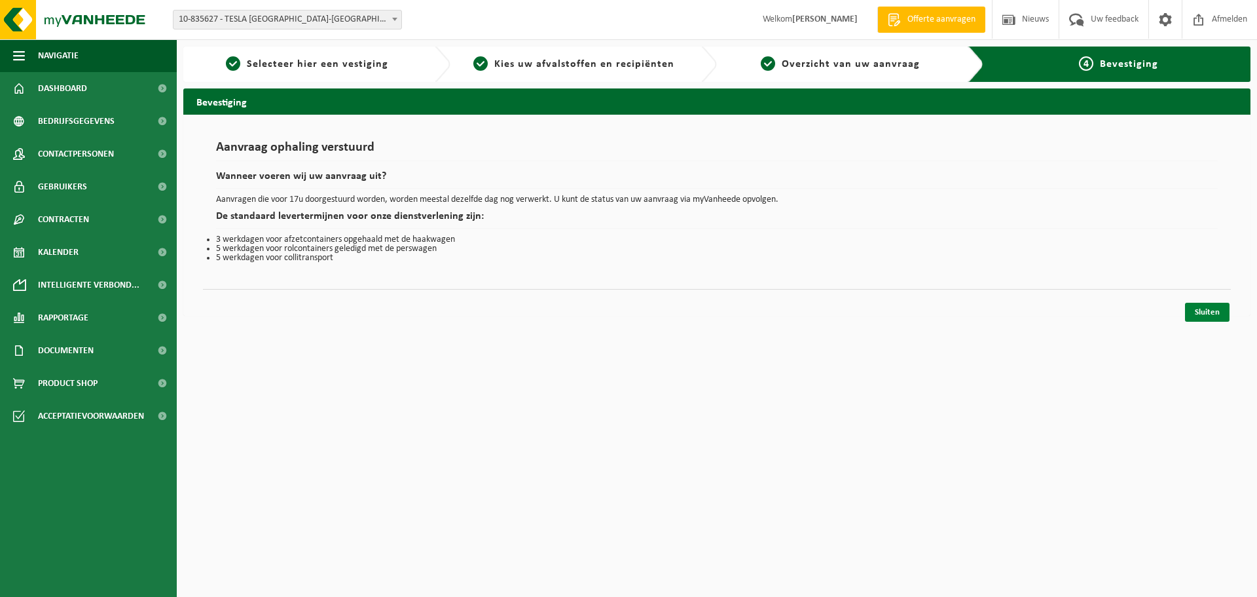
click at [1225, 308] on link "Sluiten" at bounding box center [1207, 312] width 45 height 19
